Goal: Information Seeking & Learning: Stay updated

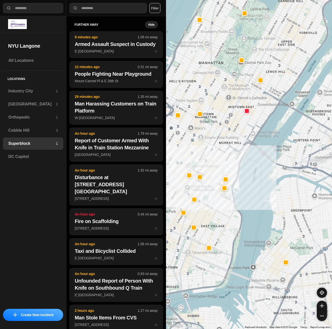
select select "*"
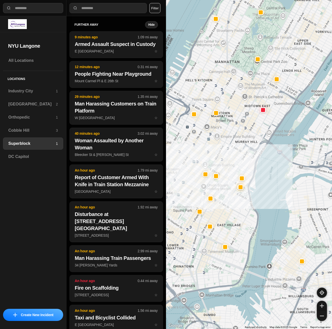
drag, startPoint x: 216, startPoint y: 211, endPoint x: 239, endPoint y: 208, distance: 23.2
click at [239, 208] on div at bounding box center [249, 164] width 166 height 329
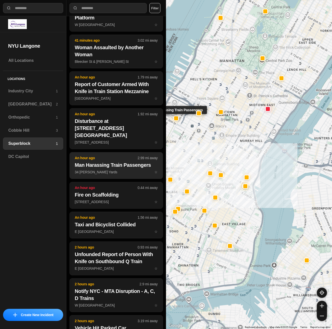
scroll to position [101, 0]
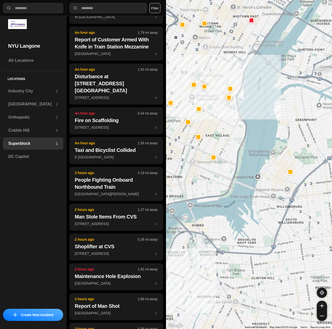
drag, startPoint x: 221, startPoint y: 278, endPoint x: 205, endPoint y: 189, distance: 90.0
click at [205, 189] on div at bounding box center [249, 164] width 166 height 329
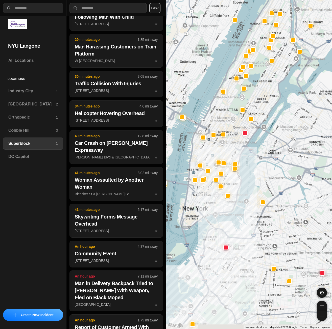
scroll to position [211, 0]
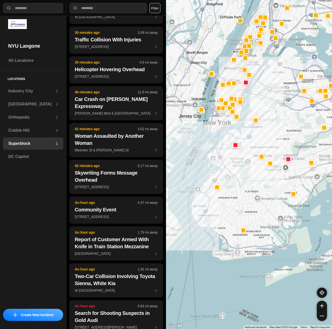
drag, startPoint x: 249, startPoint y: 256, endPoint x: 252, endPoint y: 159, distance: 96.9
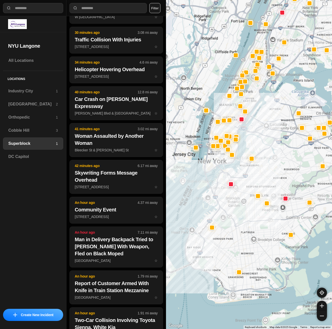
scroll to position [12, 0]
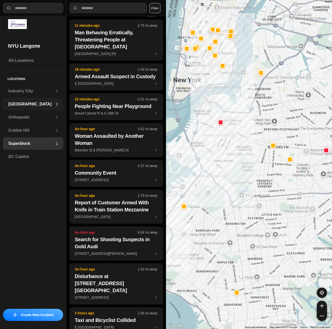
click at [28, 105] on h3 "[GEOGRAPHIC_DATA]" at bounding box center [31, 104] width 47 height 6
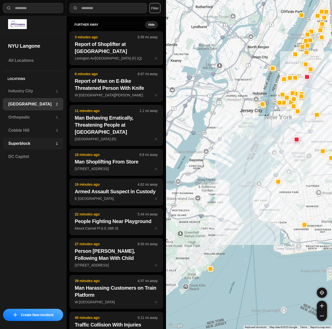
click at [45, 146] on h3 "Superblock" at bounding box center [31, 144] width 47 height 6
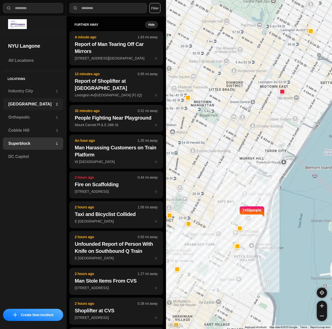
click at [15, 103] on h3 "[GEOGRAPHIC_DATA]" at bounding box center [31, 104] width 47 height 6
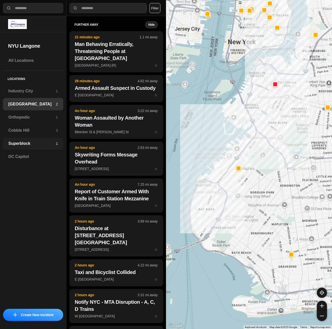
click at [38, 143] on h3 "Superblock" at bounding box center [31, 144] width 47 height 6
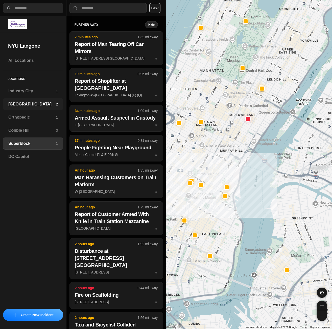
click at [34, 102] on h3 "[GEOGRAPHIC_DATA]" at bounding box center [31, 104] width 47 height 6
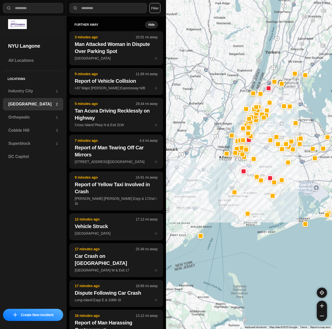
drag, startPoint x: 191, startPoint y: 247, endPoint x: 207, endPoint y: 247, distance: 16.7
click at [207, 247] on div at bounding box center [249, 164] width 166 height 329
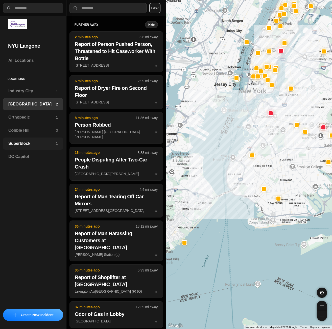
click at [44, 143] on h3 "Superblock" at bounding box center [31, 144] width 47 height 6
